Goal: Obtain resource: Obtain resource

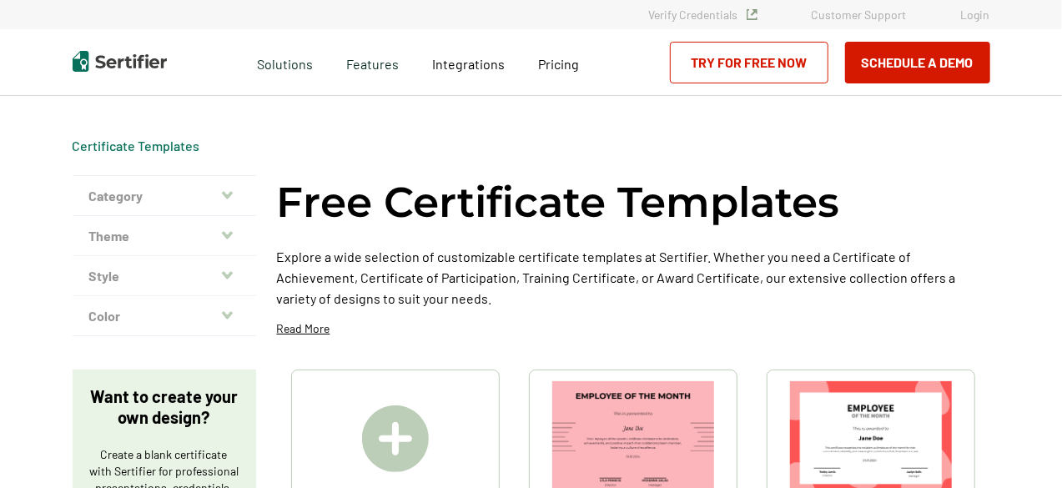
scroll to position [167, 0]
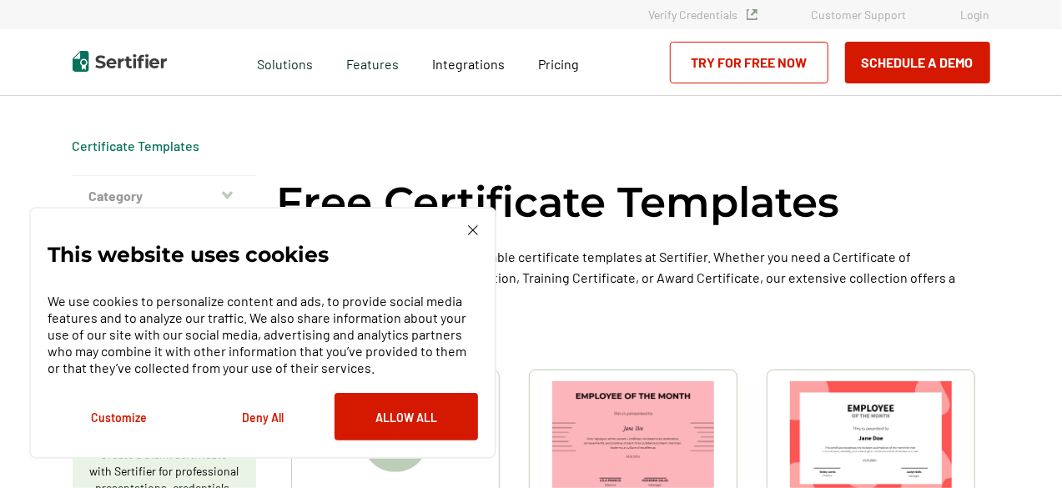
click at [472, 231] on img at bounding box center [473, 230] width 10 height 10
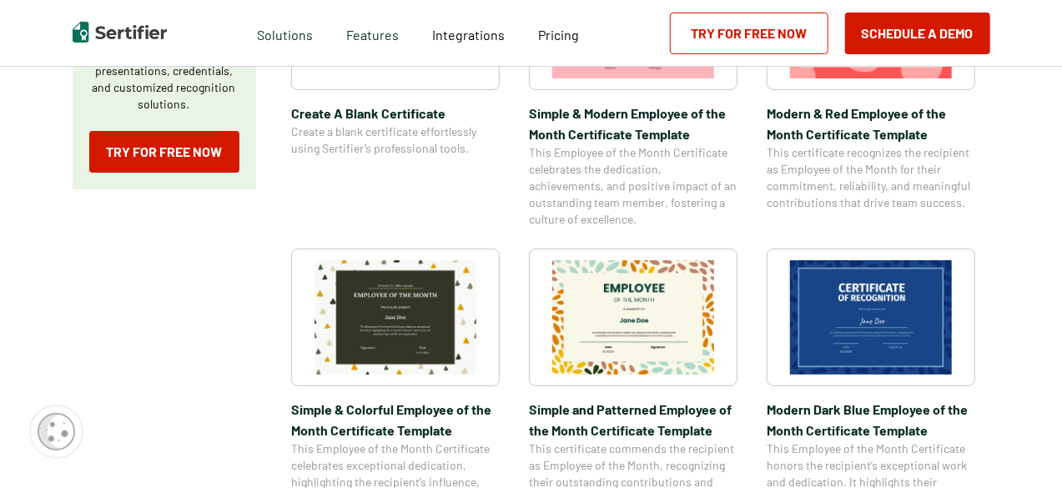
scroll to position [500, 0]
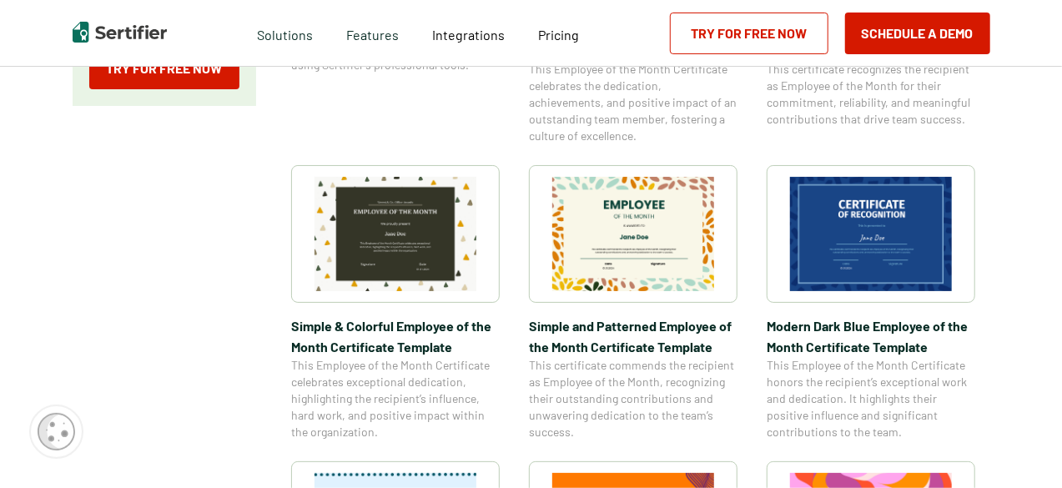
click at [371, 235] on img at bounding box center [395, 234] width 162 height 114
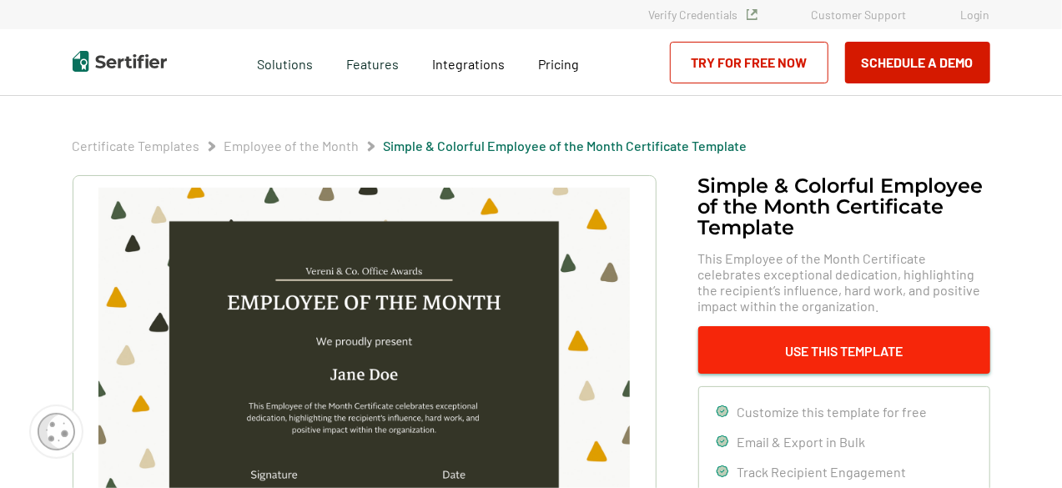
click at [841, 349] on button "Use This Template" at bounding box center [844, 350] width 292 height 48
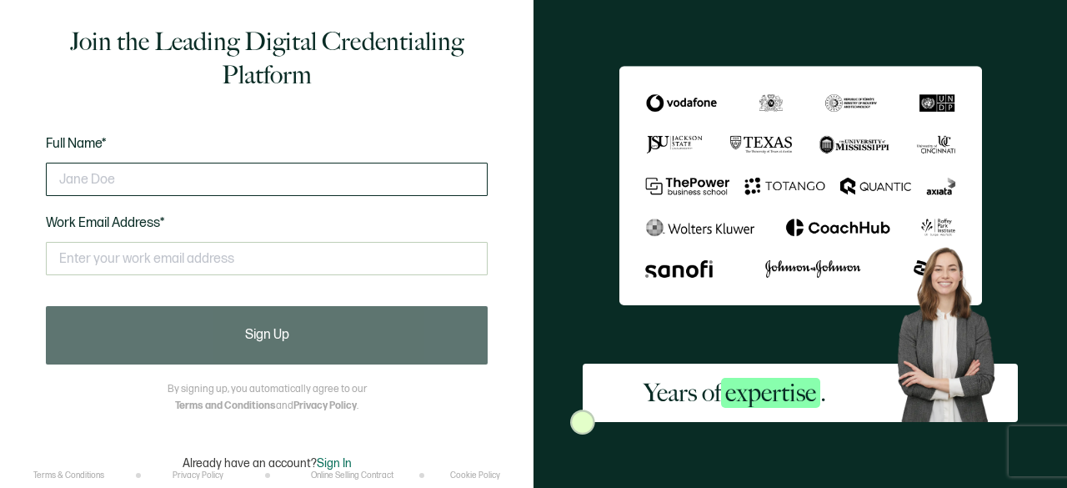
click at [74, 179] on input "text" at bounding box center [267, 179] width 442 height 33
